Goal: Task Accomplishment & Management: Manage account settings

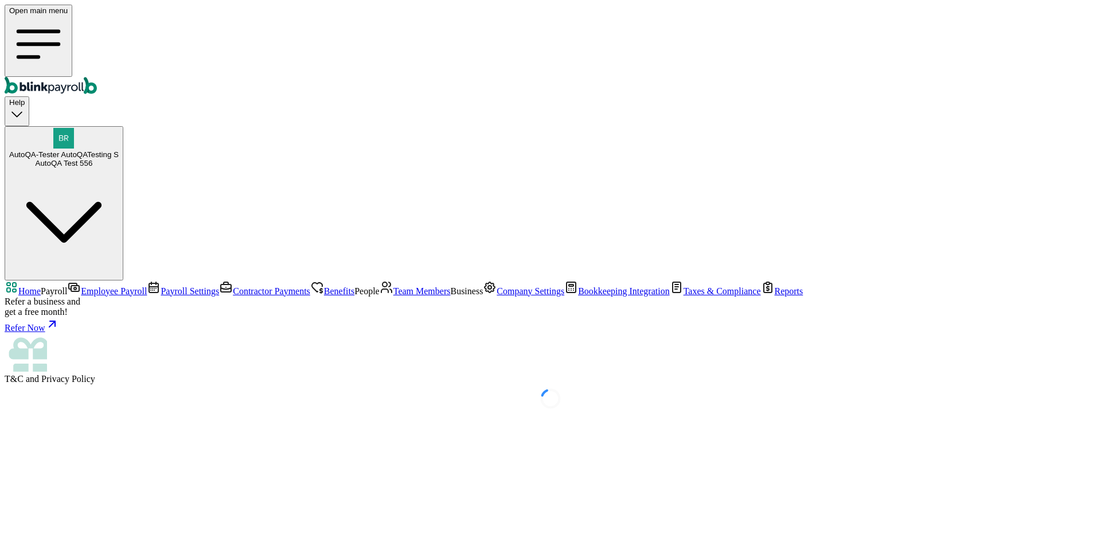
click at [497, 296] on span "Company Settings" at bounding box center [531, 291] width 68 height 10
click at [119, 159] on div "AutoQA Test 556" at bounding box center [64, 163] width 110 height 9
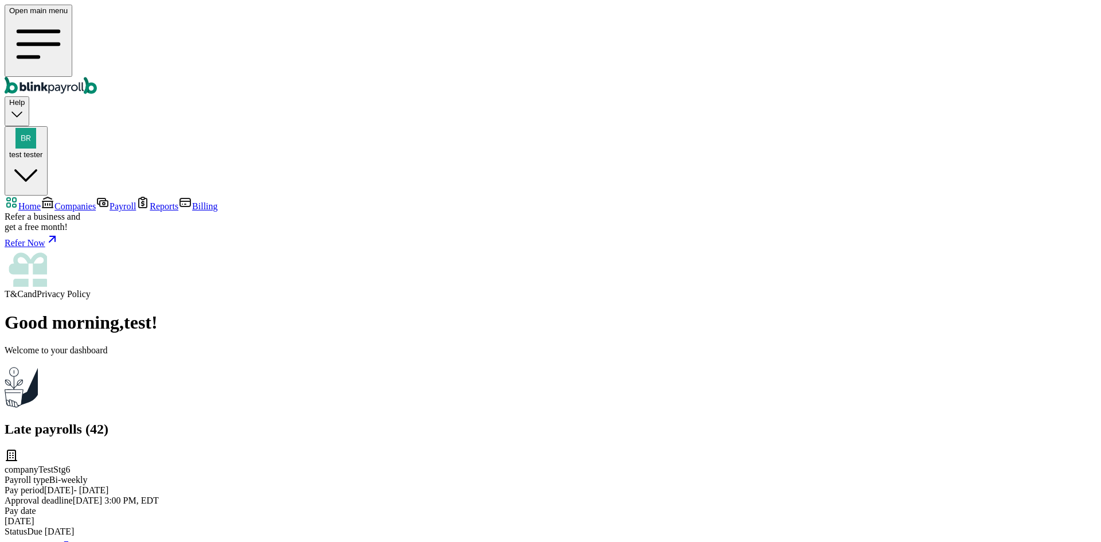
drag, startPoint x: 95, startPoint y: 98, endPoint x: 380, endPoint y: 187, distance: 298.1
click at [95, 201] on span "Companies" at bounding box center [74, 206] width 41 height 10
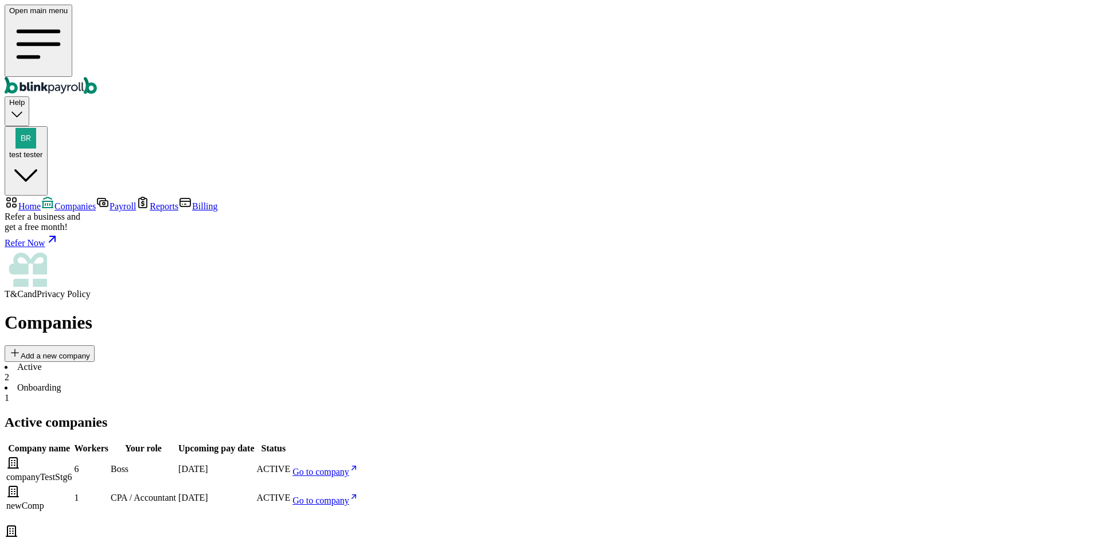
click at [349, 467] on span "Go to company" at bounding box center [321, 472] width 57 height 10
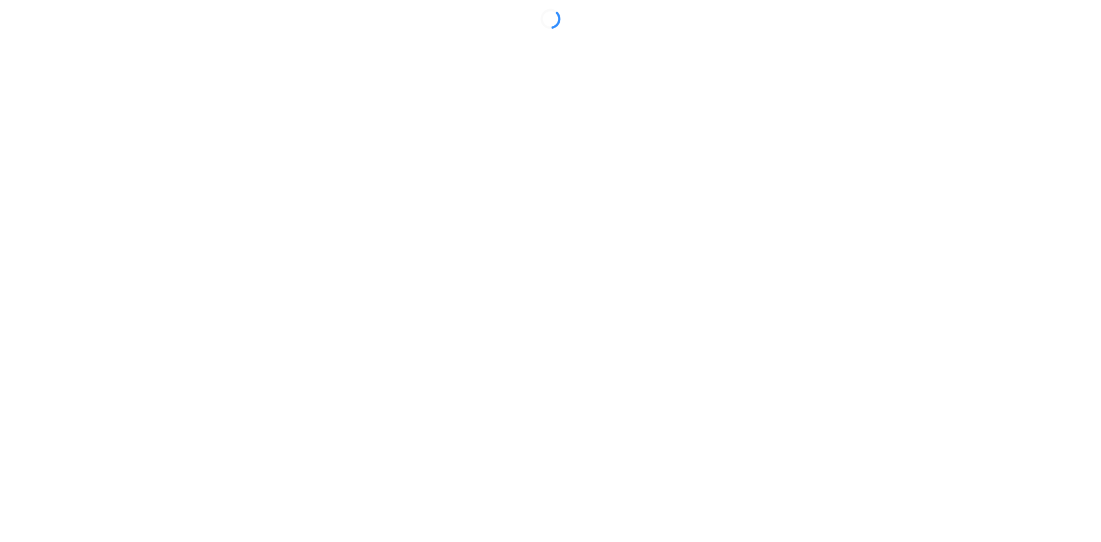
click at [1069, 33] on div at bounding box center [551, 19] width 1092 height 29
click at [533, 33] on div at bounding box center [551, 19] width 1092 height 29
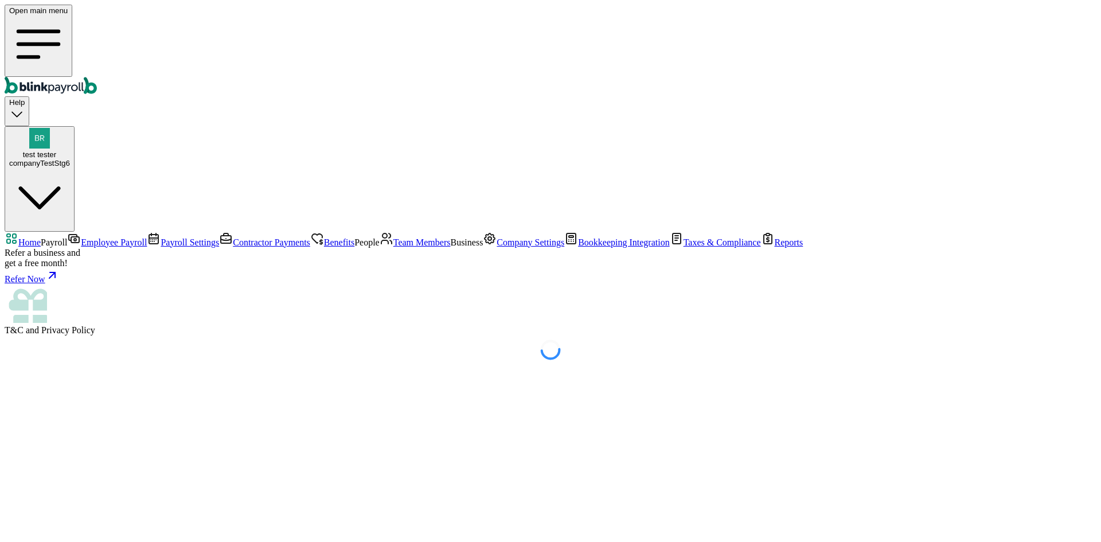
click at [497, 247] on span "Company Settings" at bounding box center [531, 242] width 68 height 10
click at [395, 376] on li "Users & Permissions" at bounding box center [562, 381] width 1069 height 10
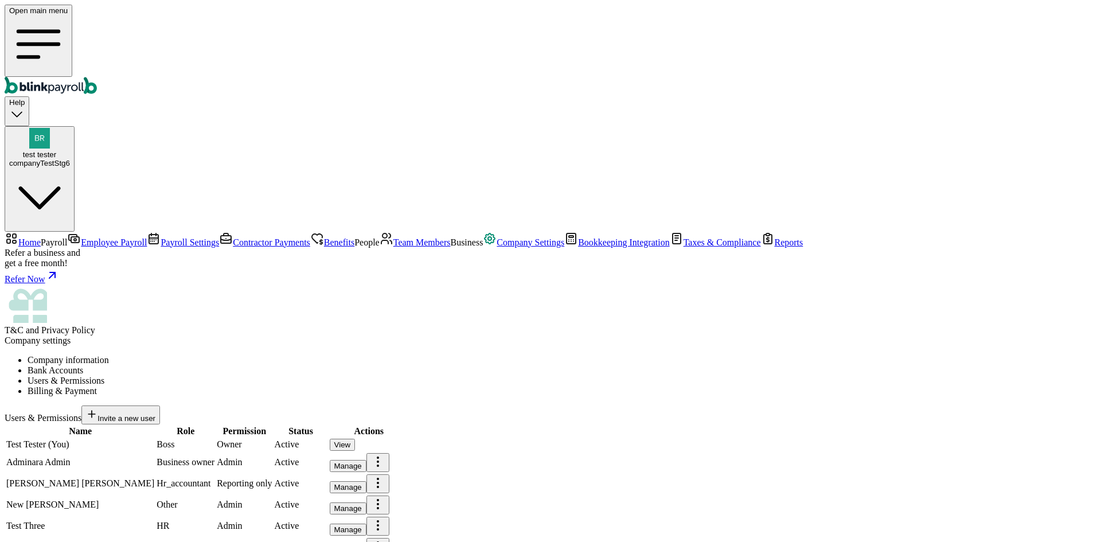
scroll to position [147, 0]
click at [57, 150] on span "test tester" at bounding box center [40, 154] width 34 height 9
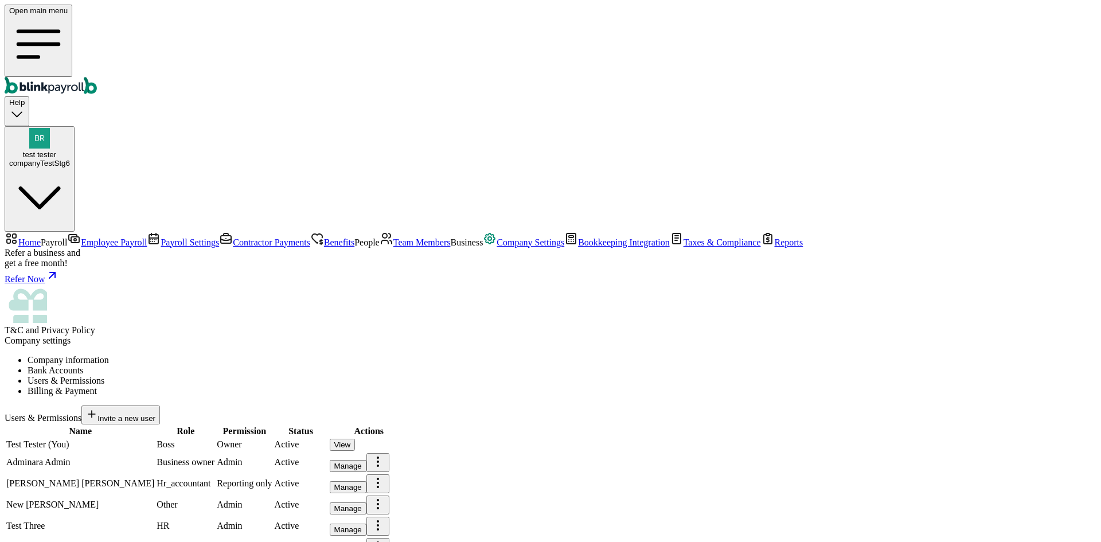
copy span "branko+stg6@blinkpayroll.com"
